Goal: Register for event/course

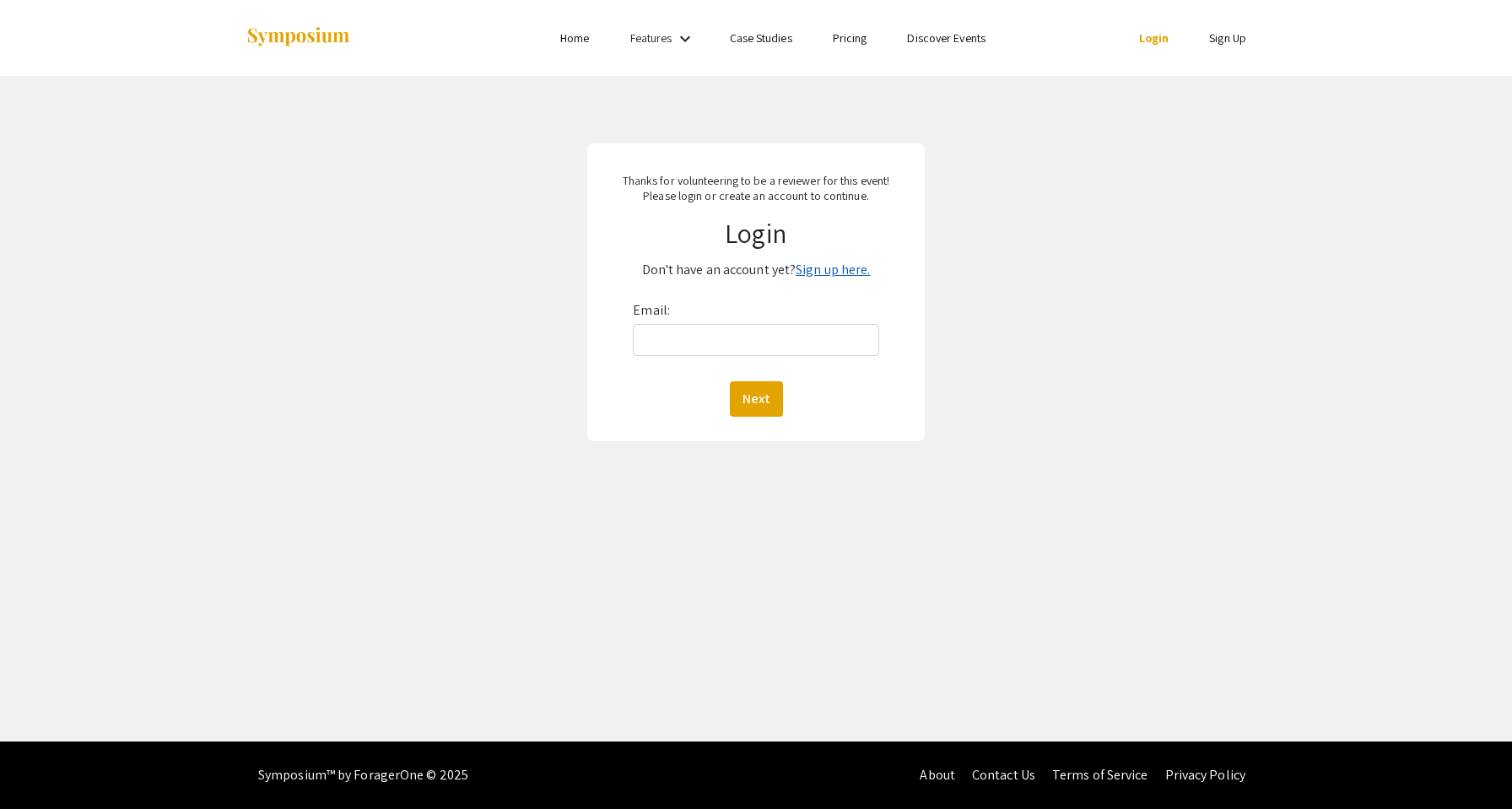
click at [815, 268] on link "Sign up here." at bounding box center [832, 269] width 74 height 18
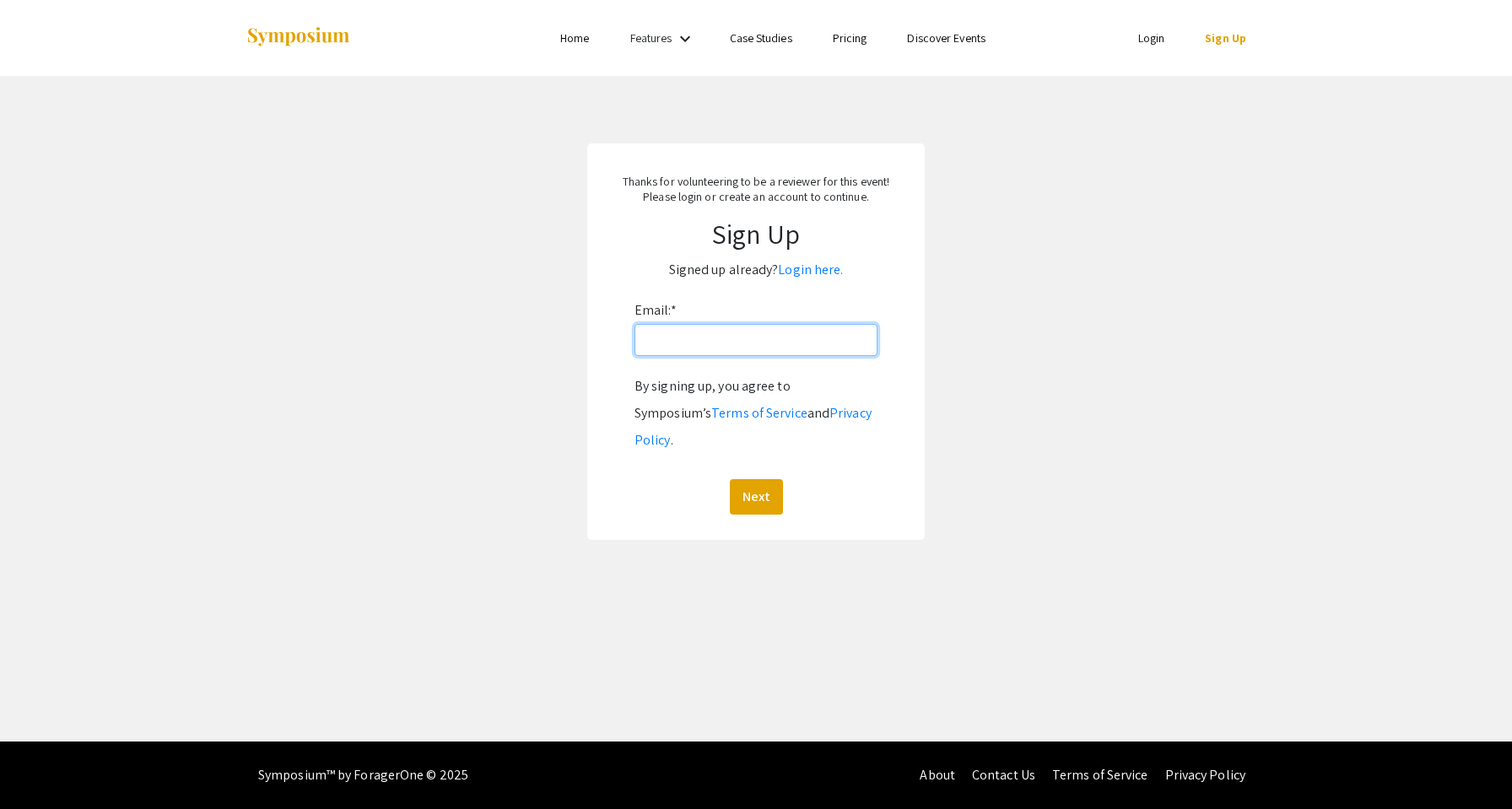
click at [781, 337] on input "Email: *" at bounding box center [755, 340] width 243 height 32
click at [847, 41] on link "Pricing" at bounding box center [849, 38] width 34 height 15
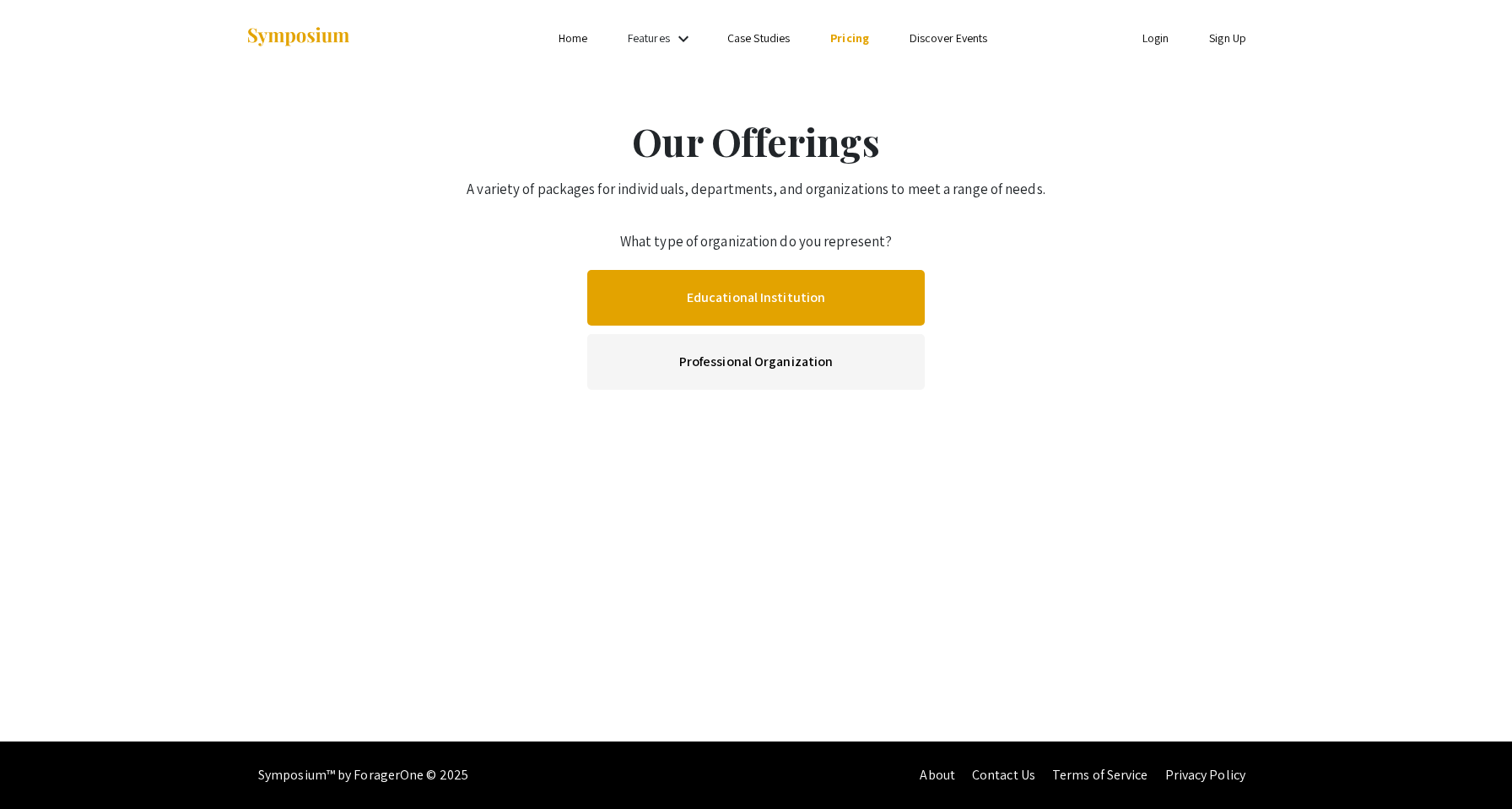
click at [731, 289] on link "Educational Institution" at bounding box center [756, 298] width 337 height 56
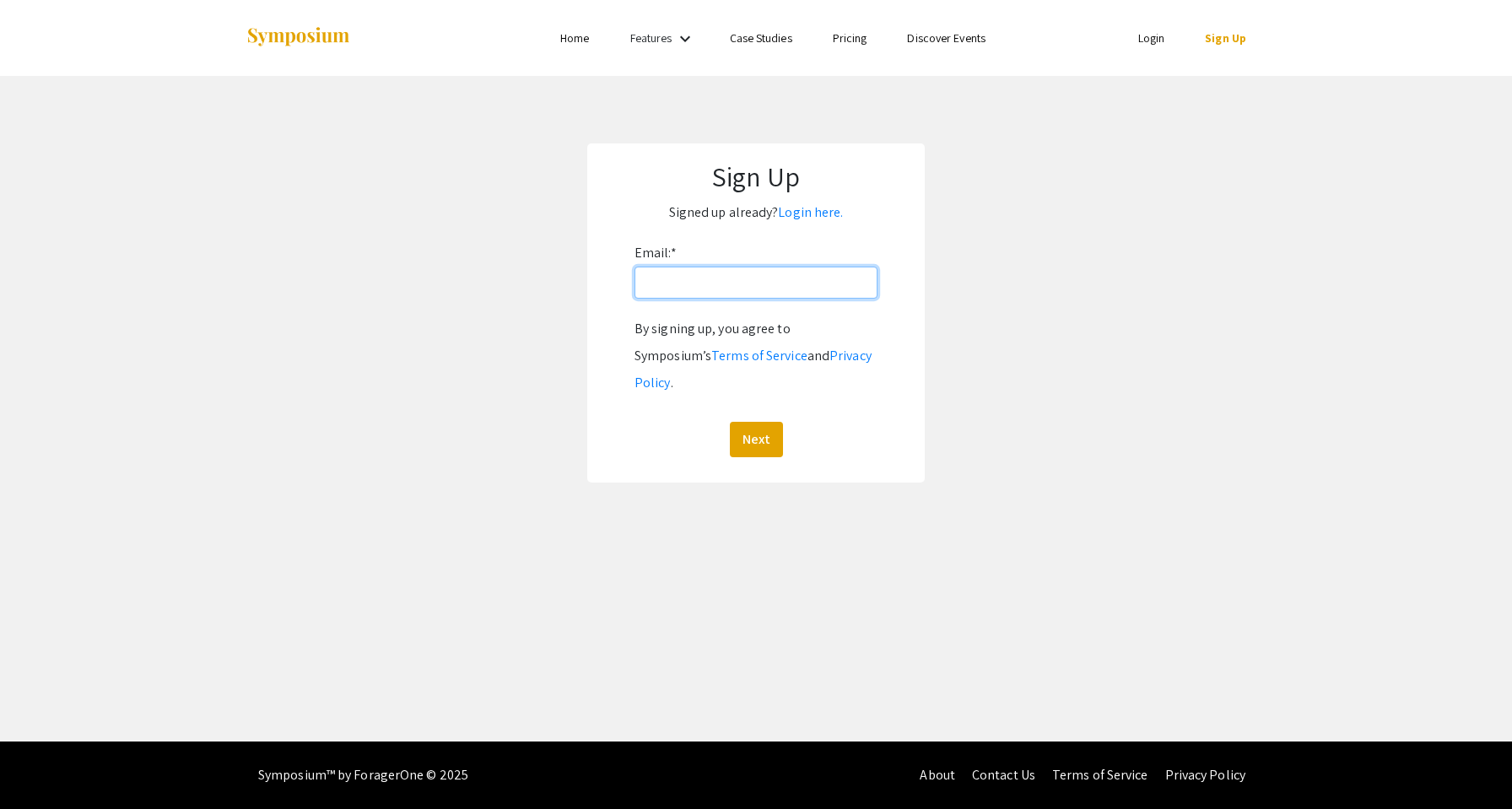
click at [706, 276] on input "Email: *" at bounding box center [755, 282] width 243 height 32
click at [597, 276] on div "Sign Up Signed up already? Login here. Email: * By signing up, you agree to Sym…" at bounding box center [756, 313] width 337 height 339
click at [668, 276] on input "Email: *" at bounding box center [755, 282] width 243 height 32
type input "ephillip@mdc.edu"
click at [755, 422] on button "Next" at bounding box center [756, 439] width 53 height 35
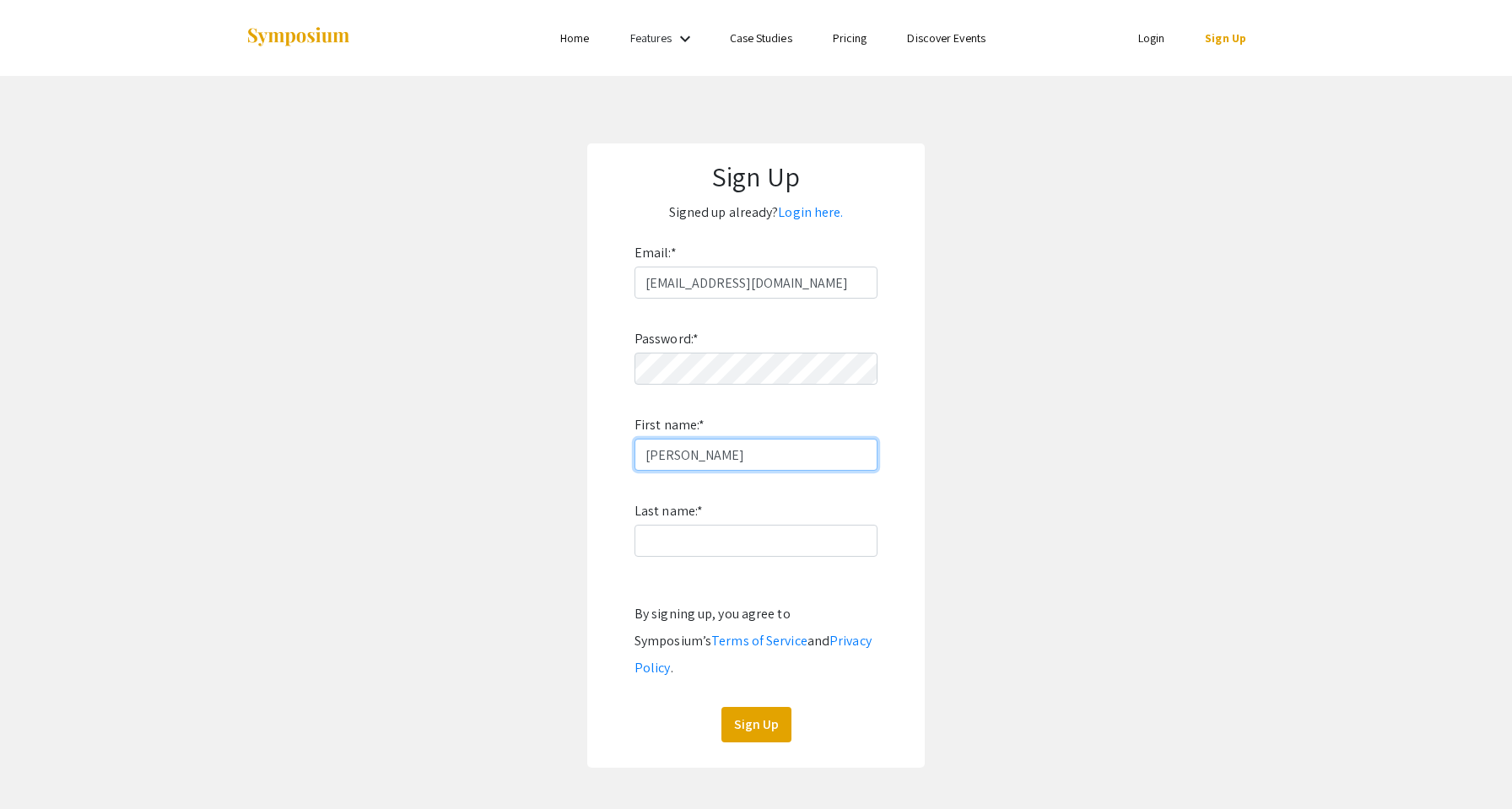
type input "Edward"
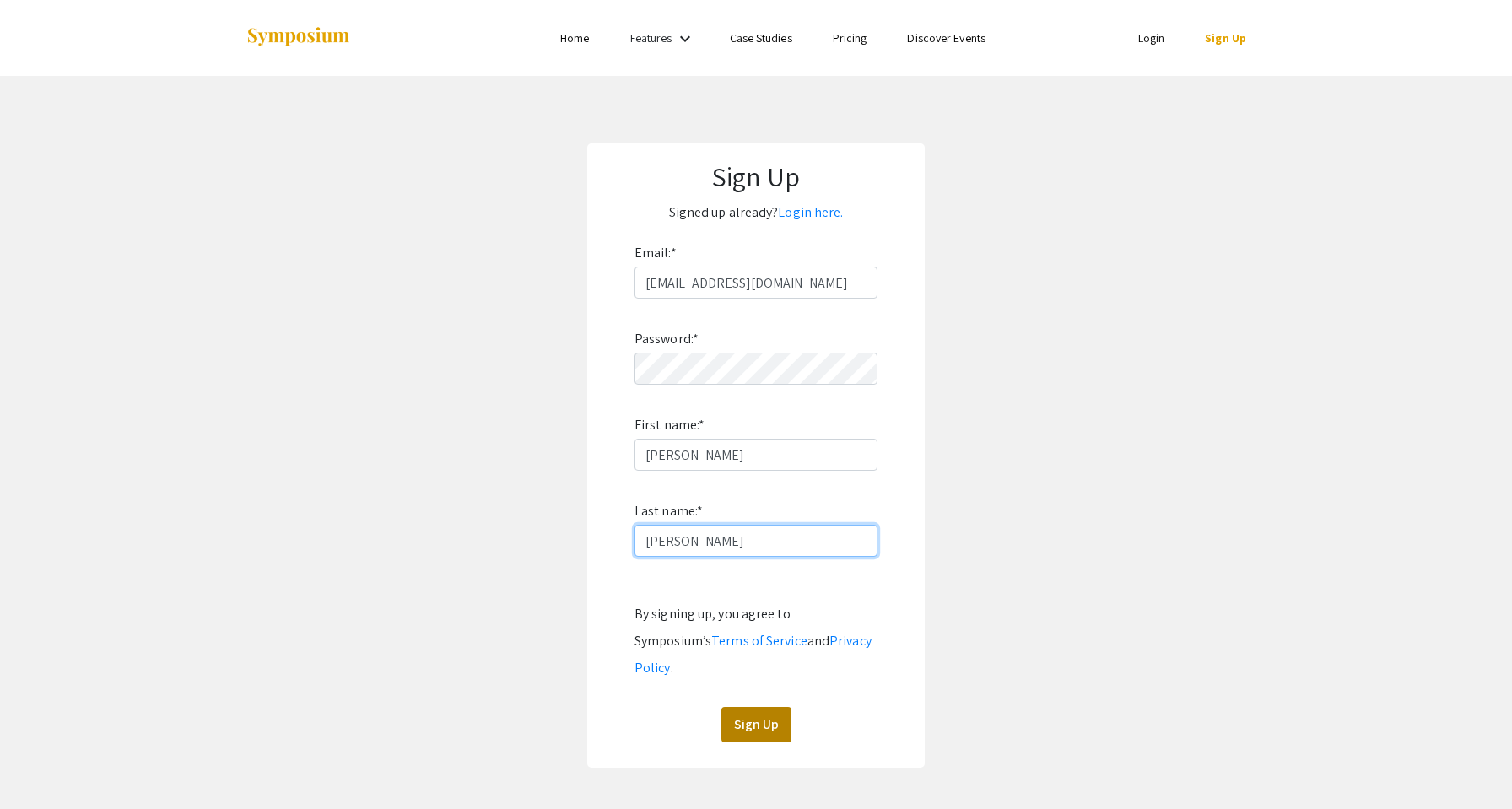
type input "Phillips"
click at [742, 710] on button "Sign Up" at bounding box center [756, 724] width 70 height 35
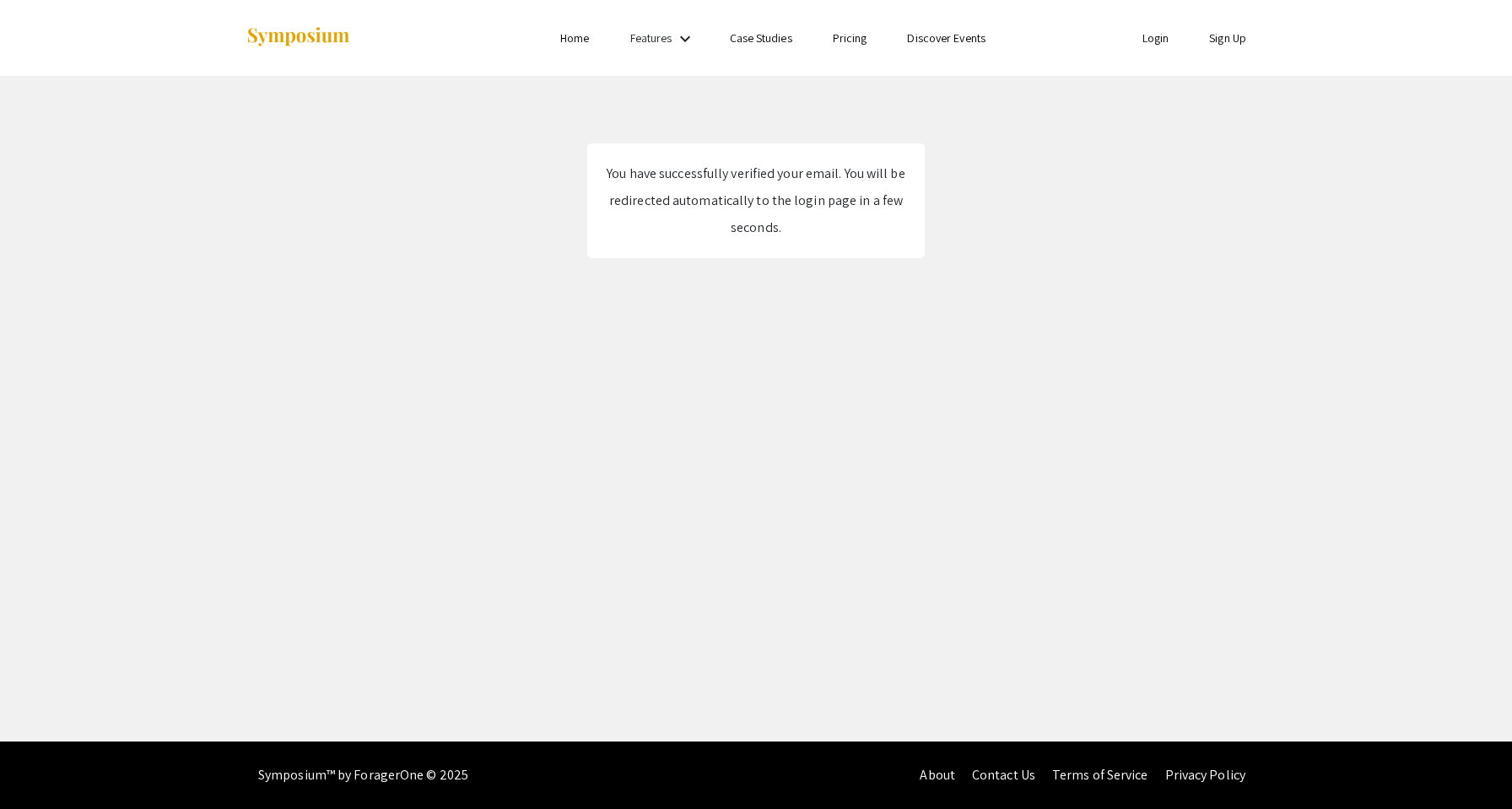
click at [1154, 28] on li "Login" at bounding box center [1155, 38] width 67 height 20
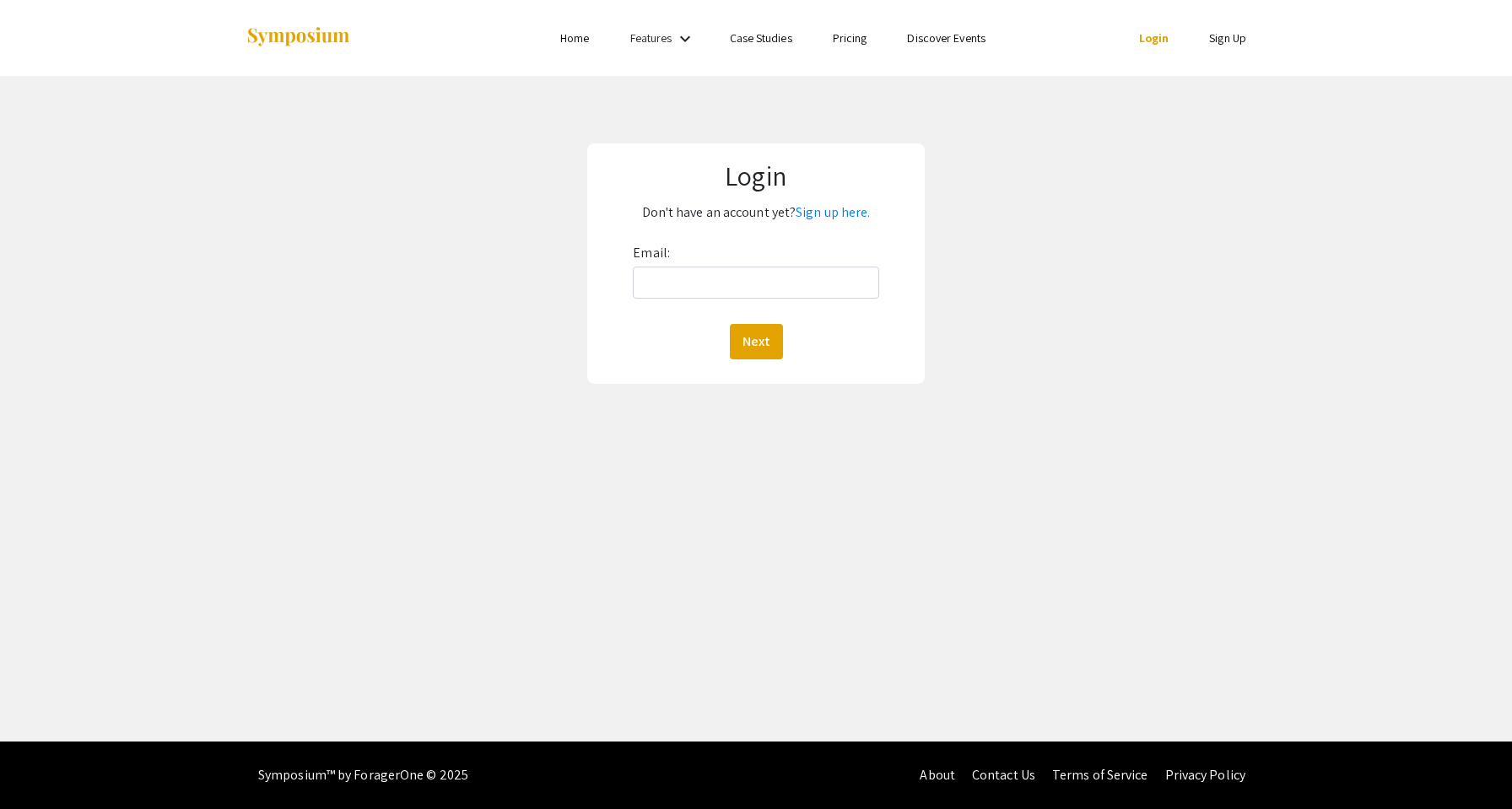
click at [1154, 32] on link "Login" at bounding box center [1154, 38] width 31 height 15
type input "ephillip@mdc.edu"
click at [736, 352] on button "Next" at bounding box center [756, 342] width 53 height 35
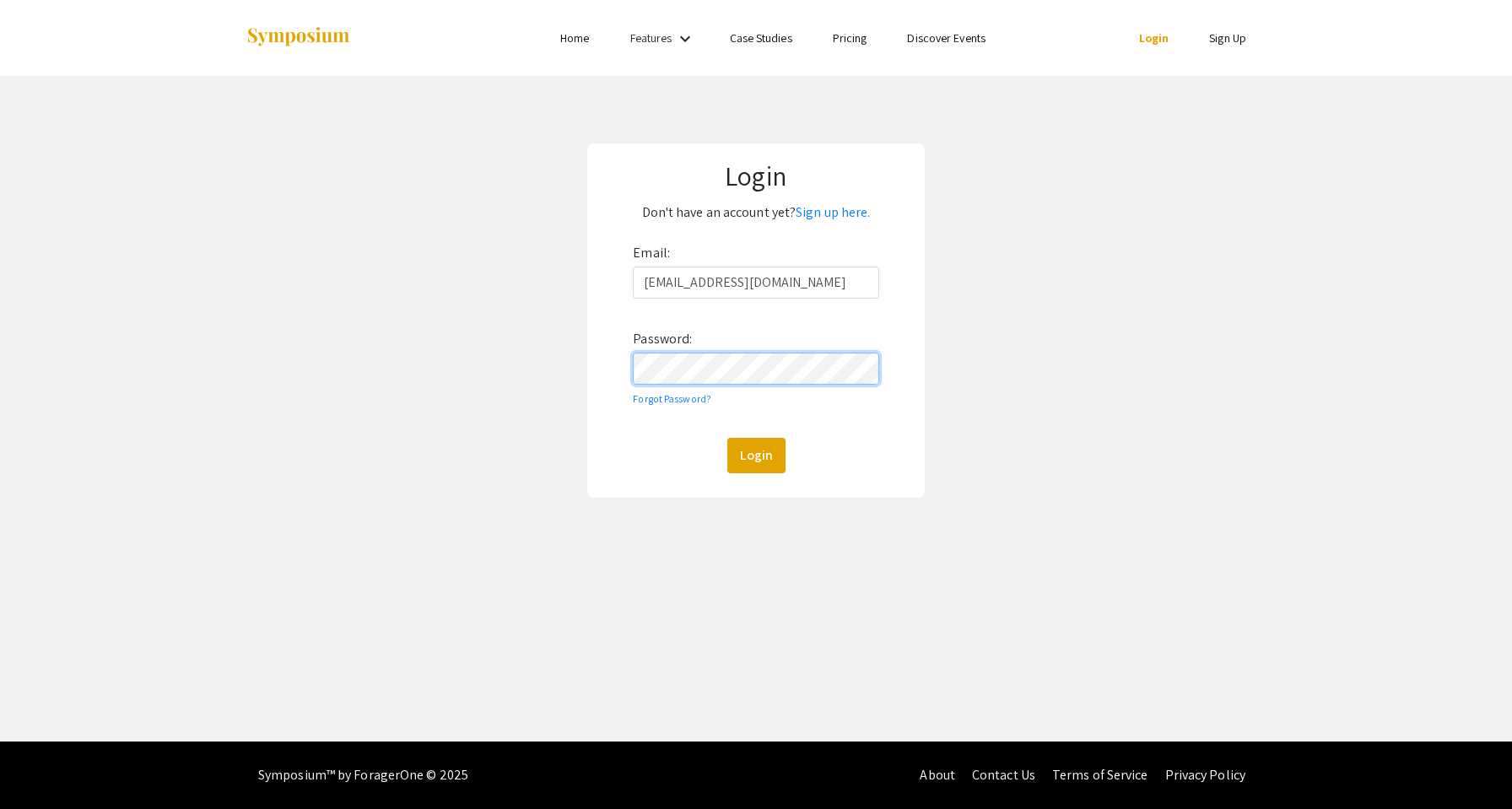
click at [755, 454] on button "Login" at bounding box center [756, 455] width 59 height 35
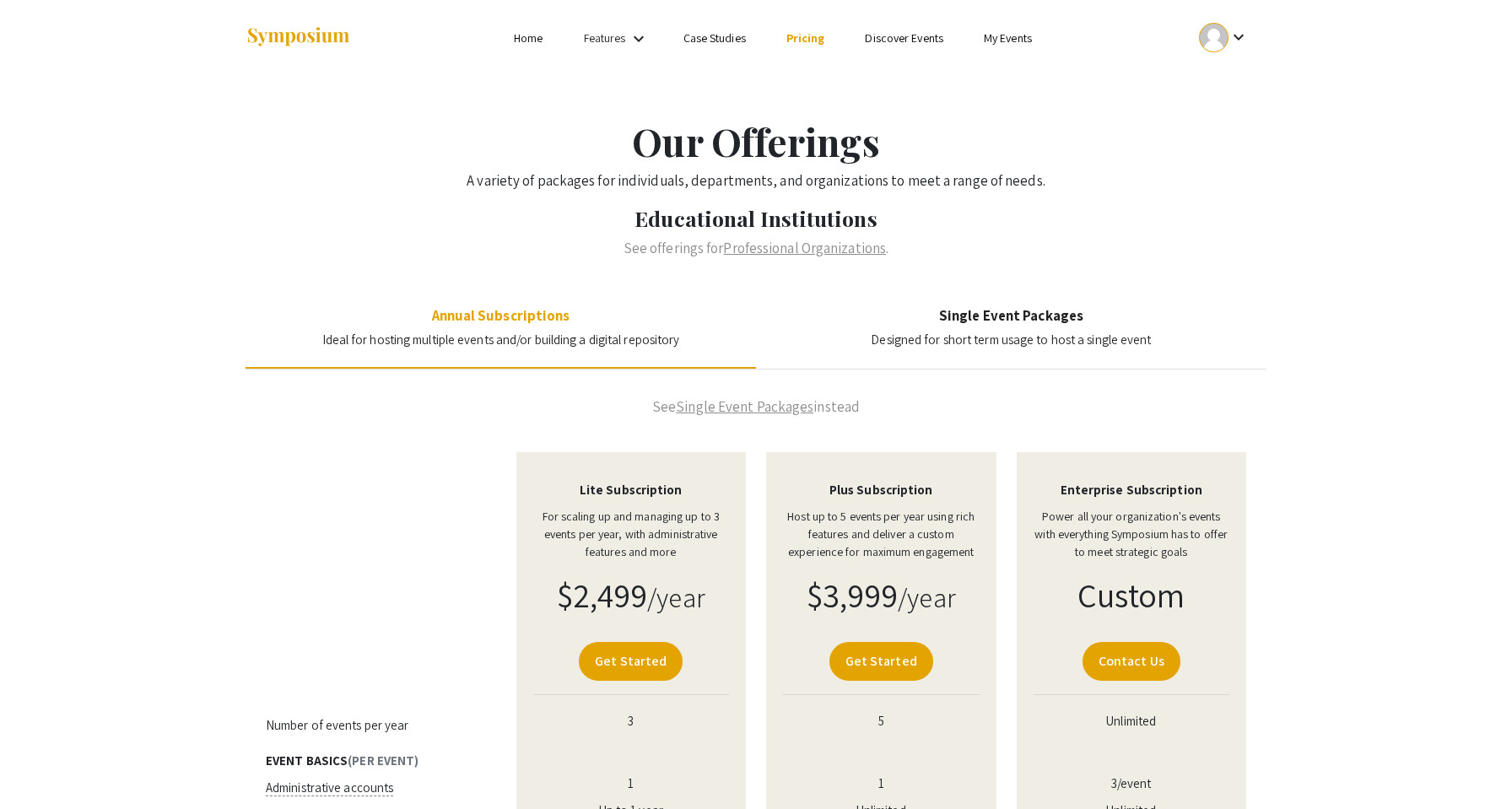
click at [1016, 34] on link "My Events" at bounding box center [1007, 38] width 48 height 15
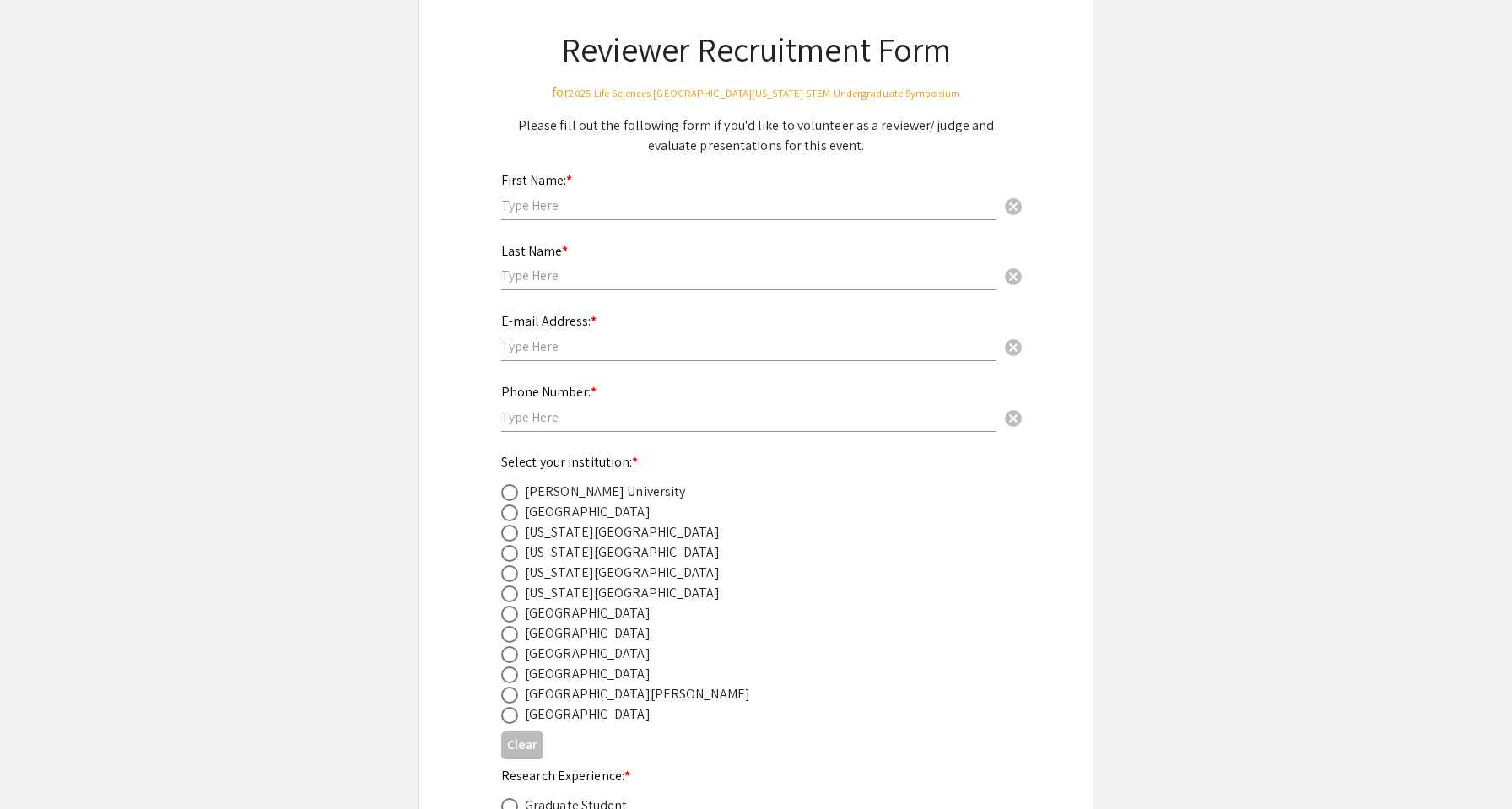
scroll to position [119, 0]
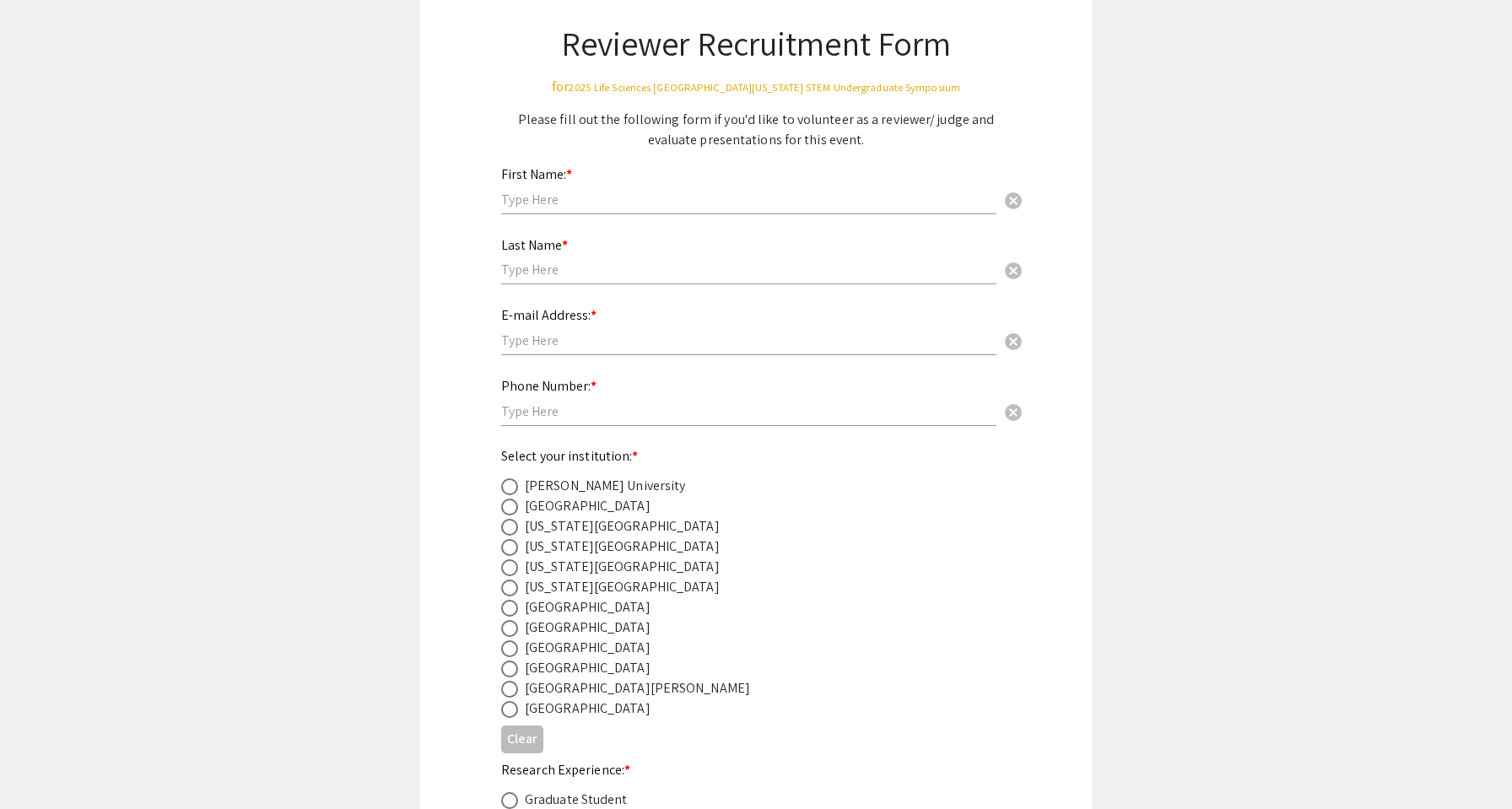
click at [510, 627] on span at bounding box center [509, 628] width 17 height 17
click at [510, 627] on input "radio" at bounding box center [509, 628] width 17 height 17
radio input "true"
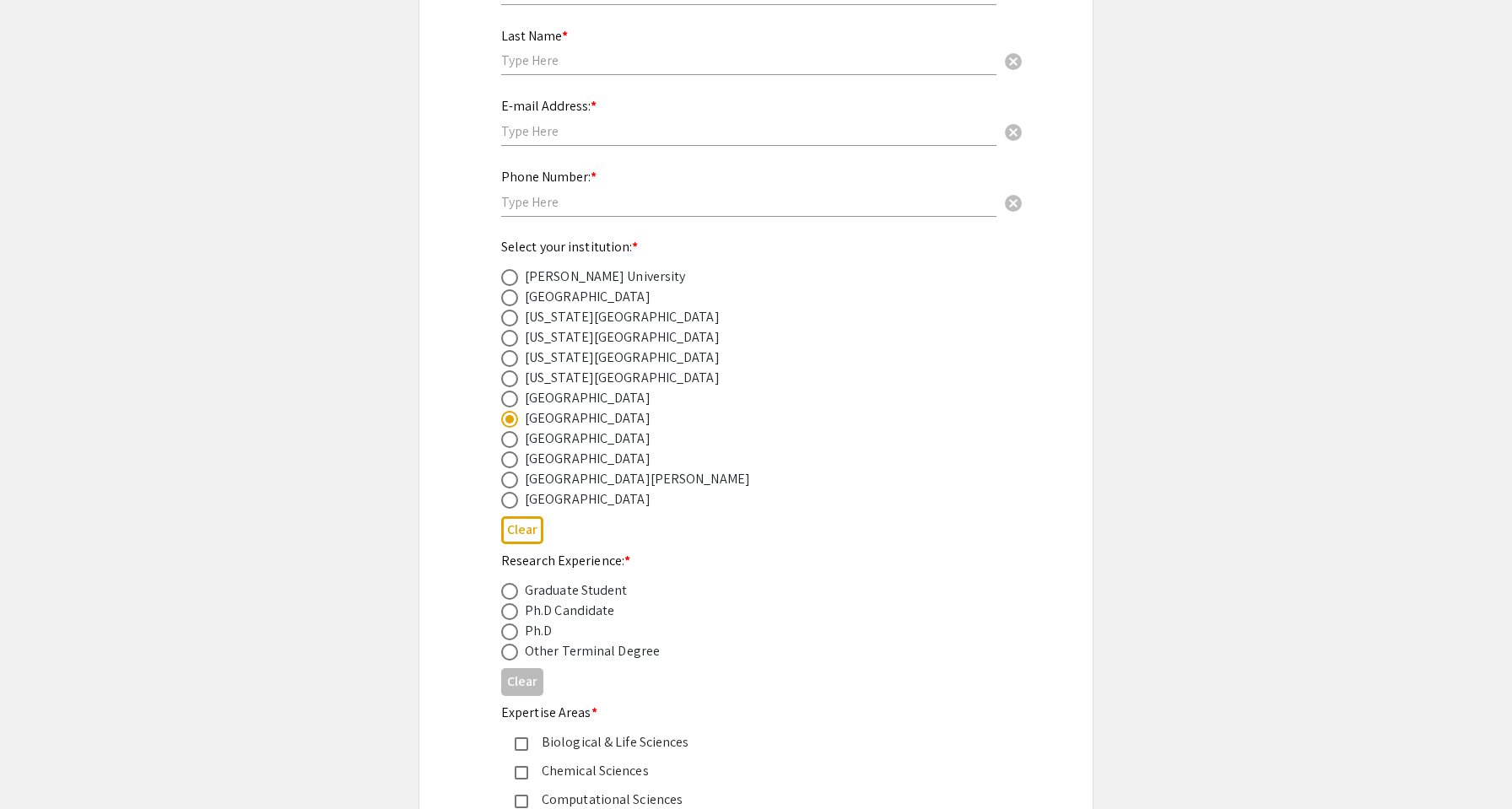
scroll to position [329, 0]
click at [507, 657] on span at bounding box center [509, 651] width 17 height 17
click at [507, 657] on input "radio" at bounding box center [509, 651] width 17 height 17
radio input "true"
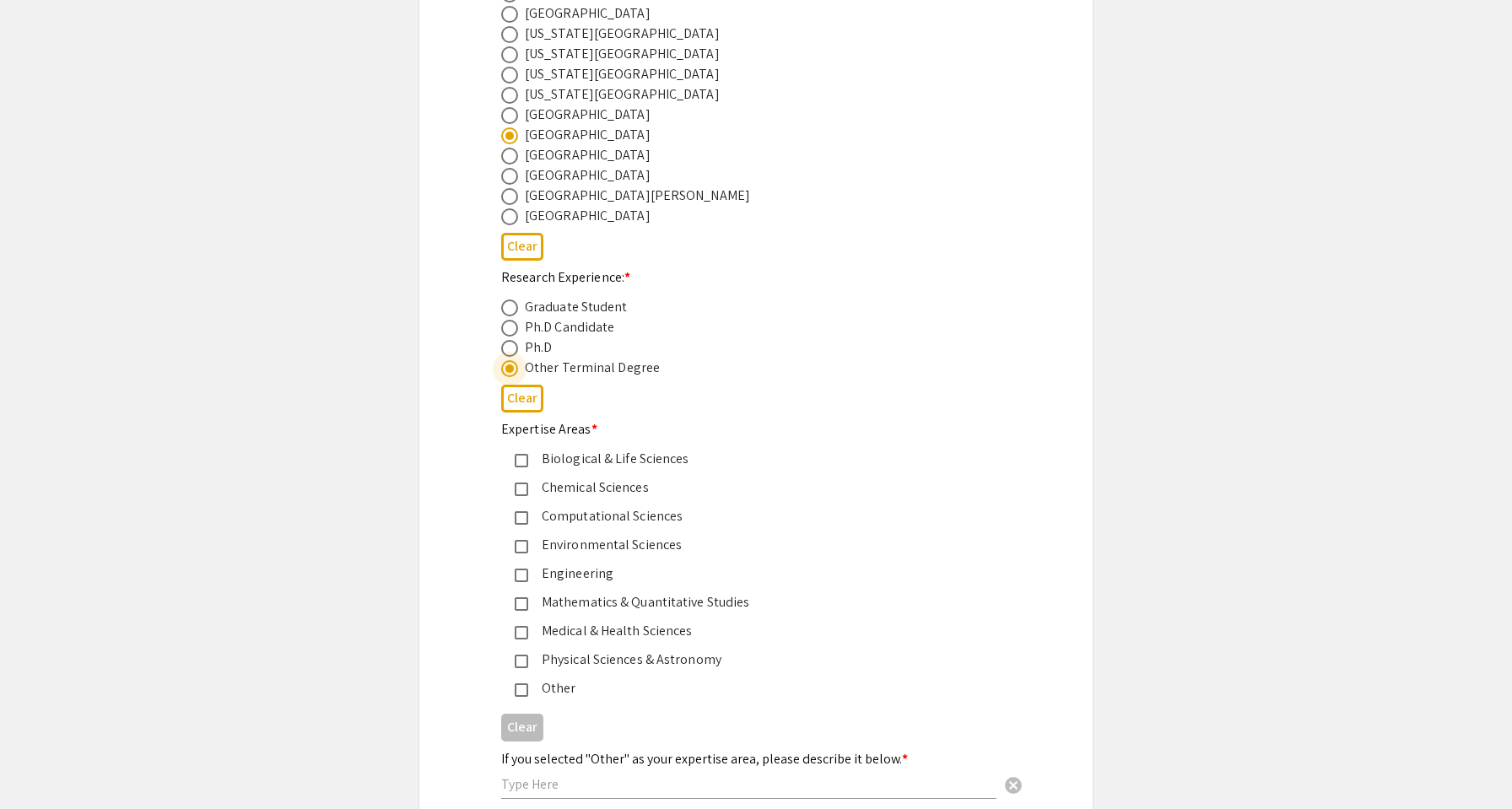
scroll to position [609, 0]
click at [522, 466] on mat-pseudo-checkbox at bounding box center [521, 463] width 13 height 13
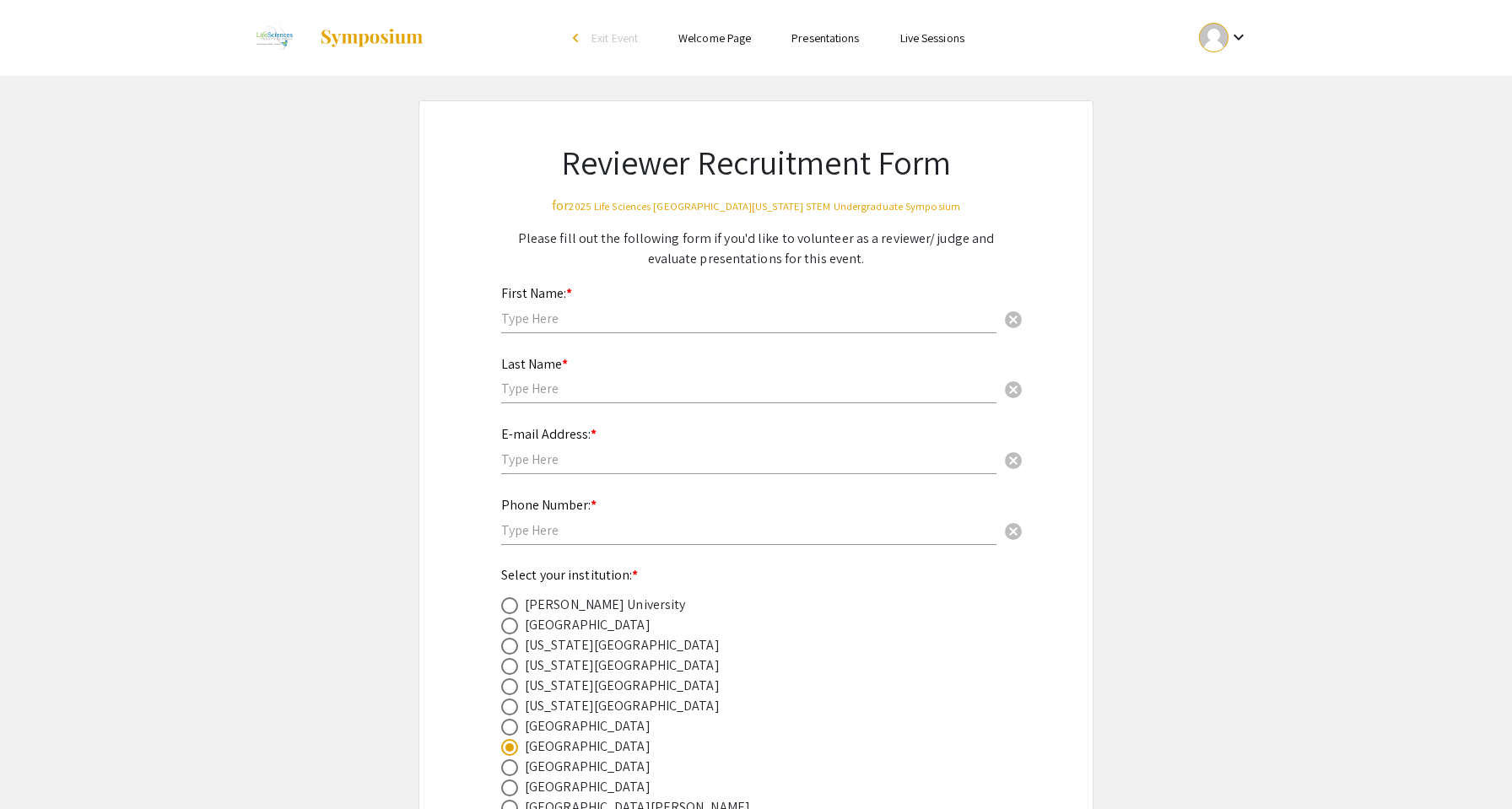
scroll to position [0, 0]
click at [532, 328] on div "First Name: * cancel" at bounding box center [749, 301] width 495 height 64
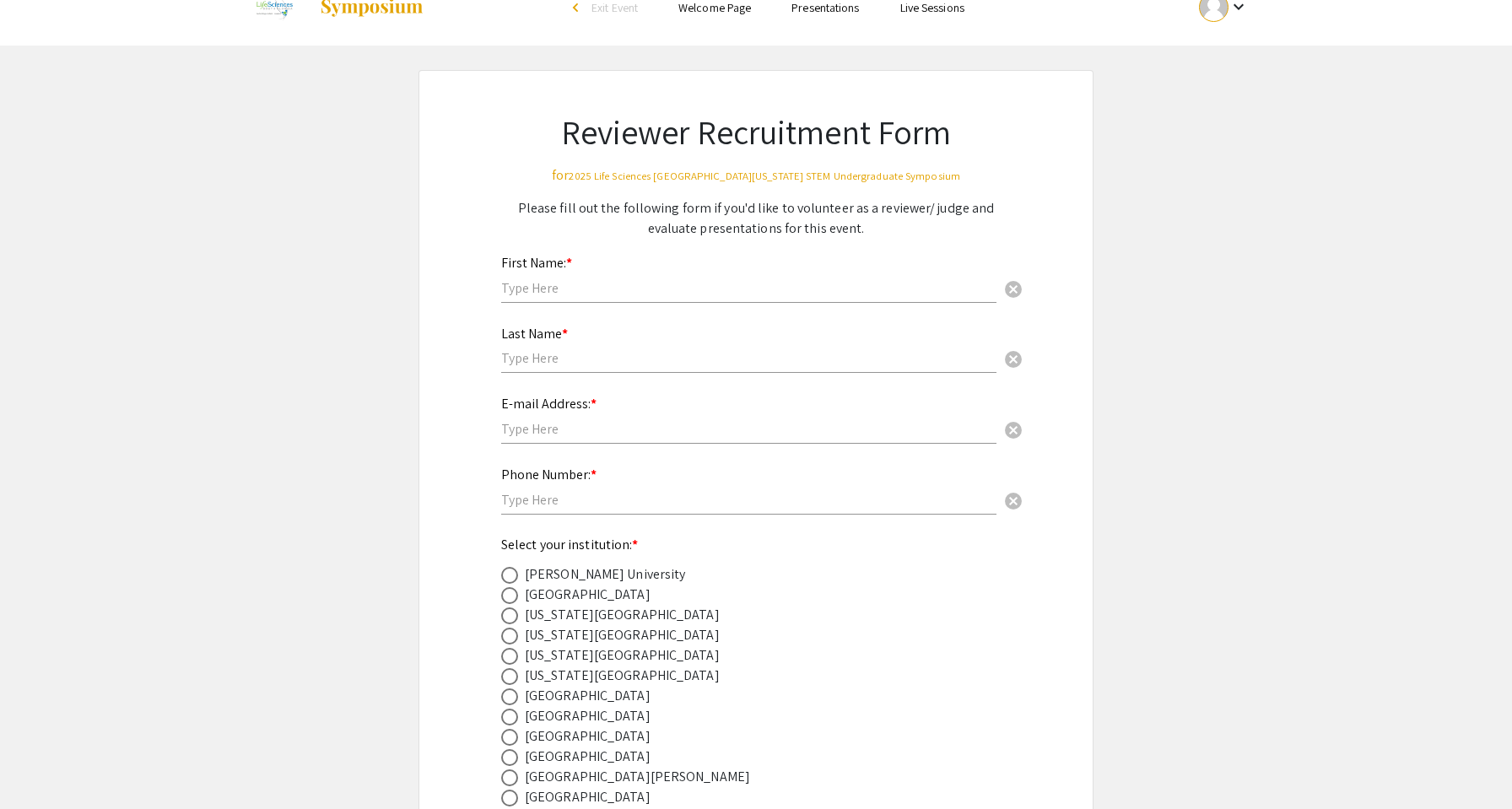
scroll to position [37, 0]
